Goal: Information Seeking & Learning: Learn about a topic

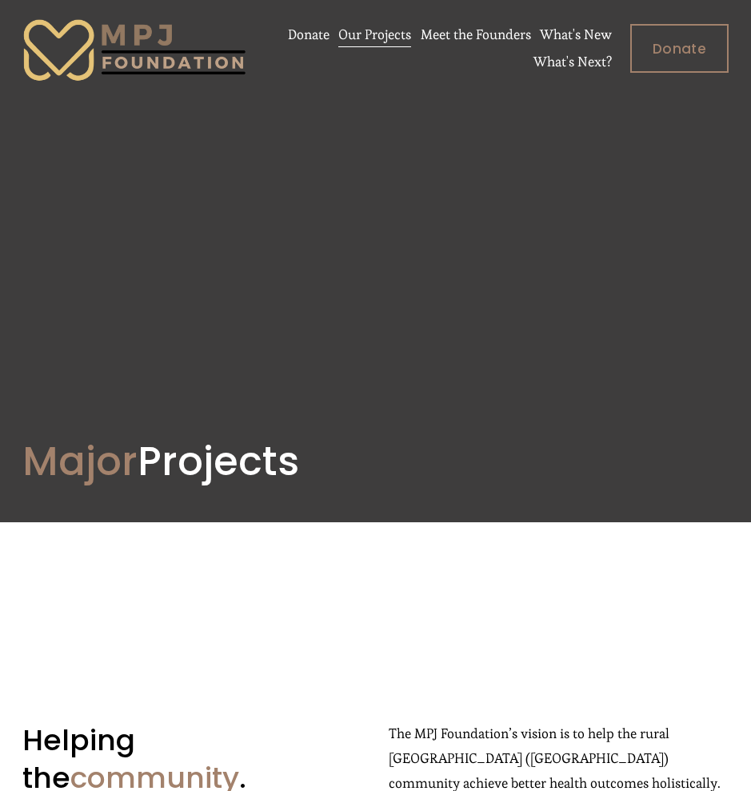
click at [564, 34] on link "What's New" at bounding box center [576, 35] width 72 height 27
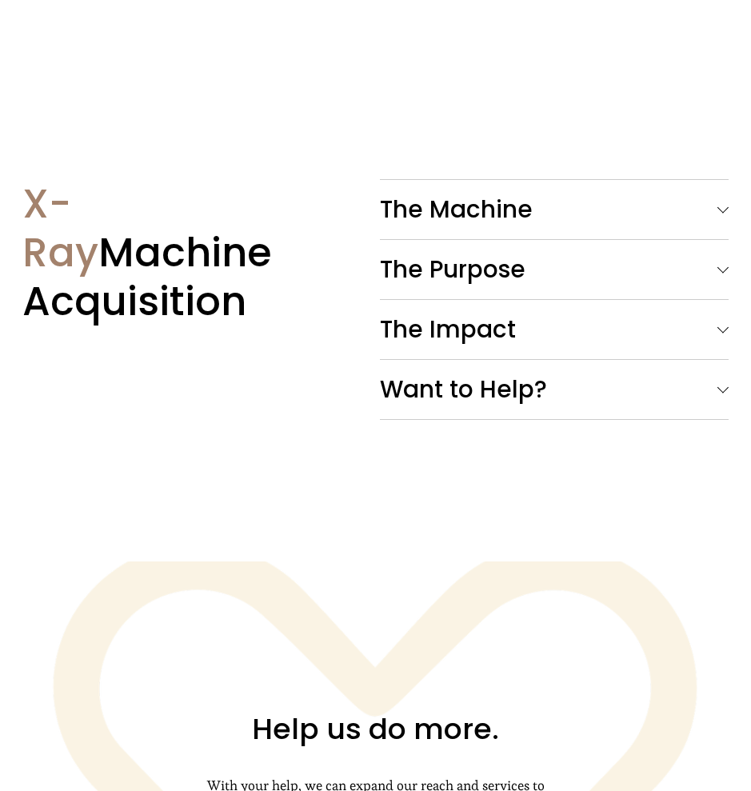
scroll to position [1505, 0]
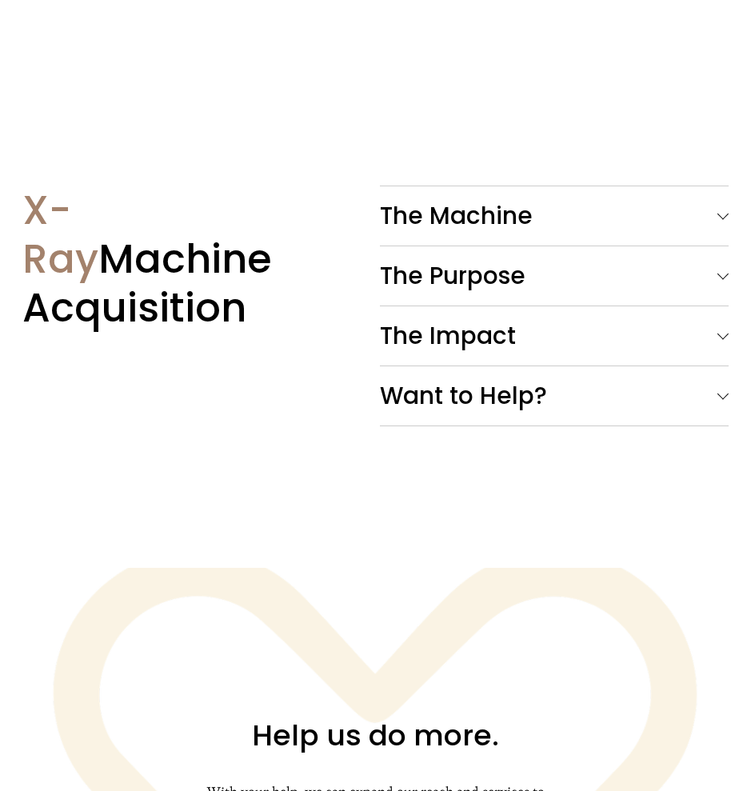
click at [408, 395] on span "Want to Help?" at bounding box center [548, 395] width 337 height 35
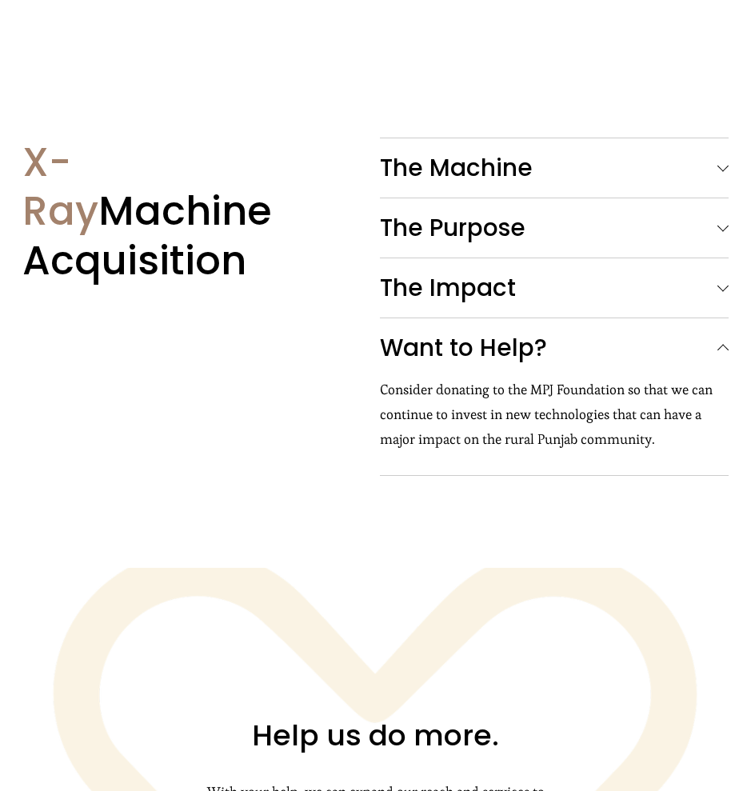
click at [446, 177] on span "The Machine" at bounding box center [548, 167] width 337 height 35
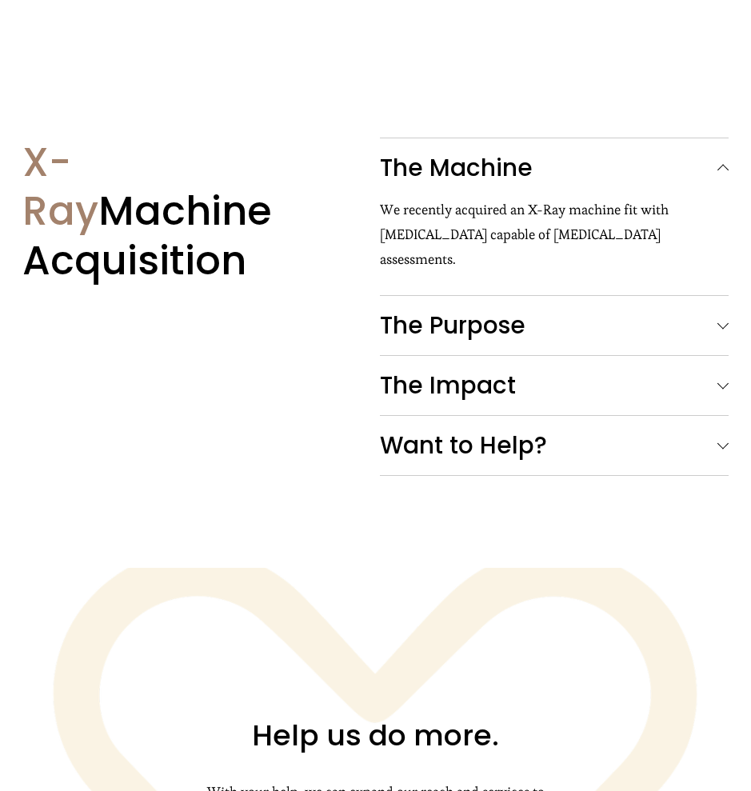
click at [428, 324] on span "The Purpose" at bounding box center [548, 325] width 337 height 35
